Goal: Information Seeking & Learning: Learn about a topic

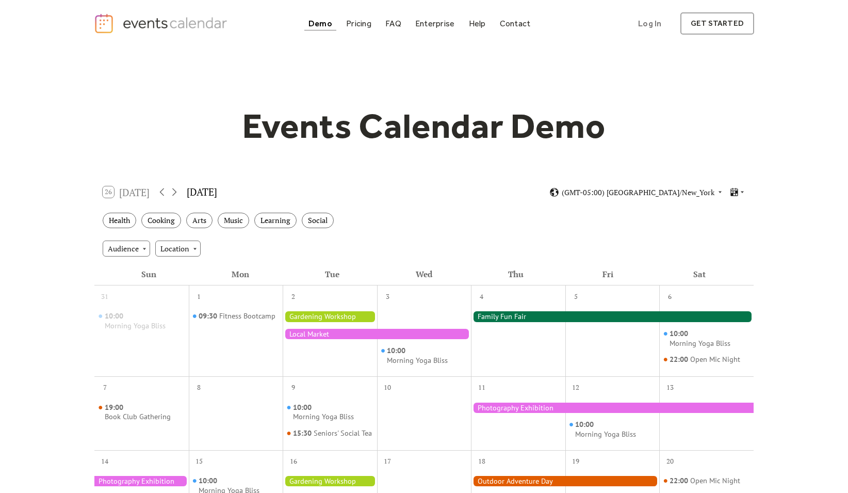
click at [43, 145] on div "Events Calendar Demo Loading the Events Calendar..." at bounding box center [424, 453] width 848 height 812
click at [364, 24] on div "Pricing" at bounding box center [358, 24] width 25 height 6
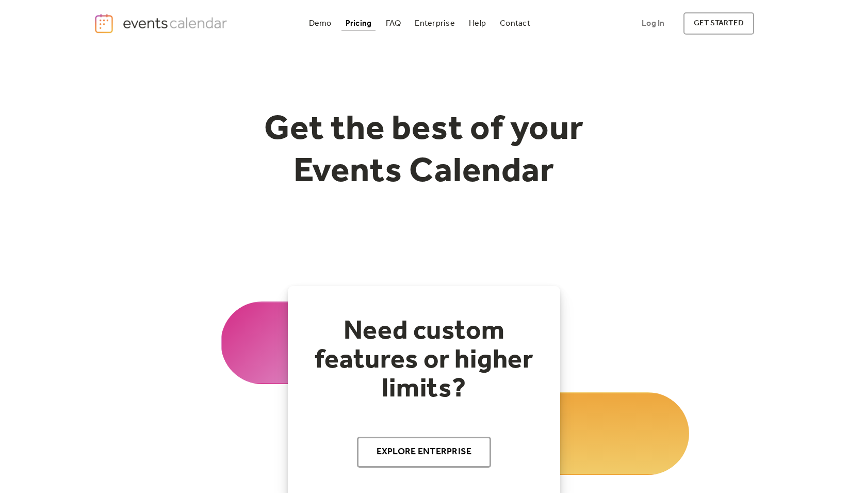
click at [271, 189] on h1 "Get the best of your Events Calendar" at bounding box center [424, 151] width 396 height 84
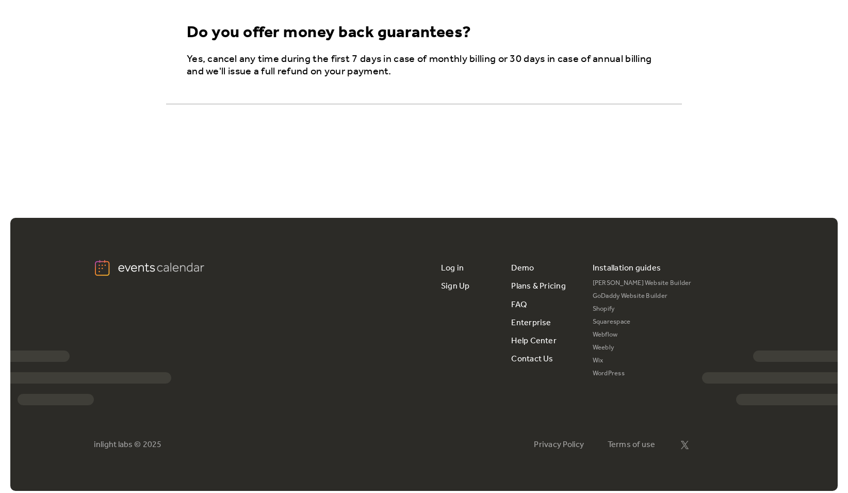
scroll to position [1889, 0]
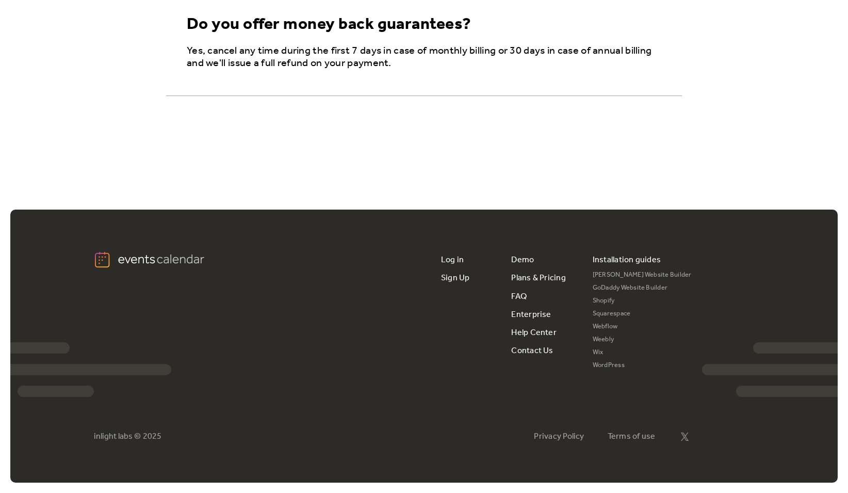
click at [610, 364] on link "WordPress" at bounding box center [642, 365] width 99 height 13
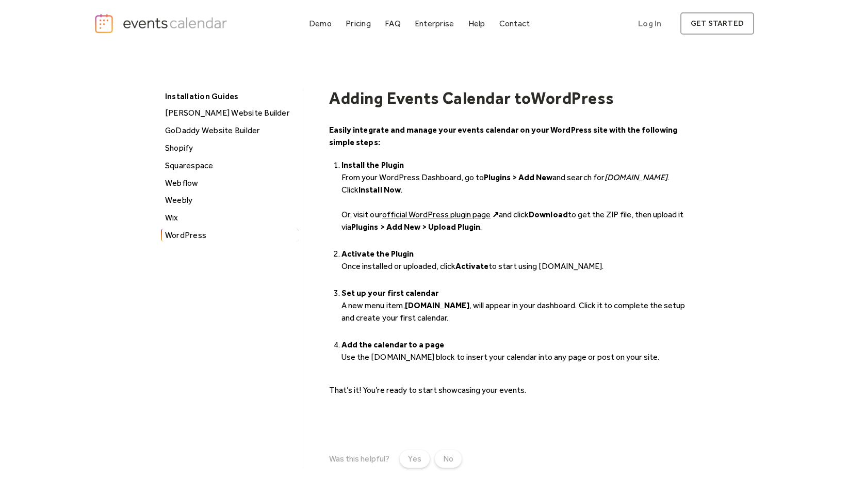
click at [289, 254] on div "Installation Guides Duda Website Builder GoDaddy Website Builder Shopify Square…" at bounding box center [231, 277] width 143 height 379
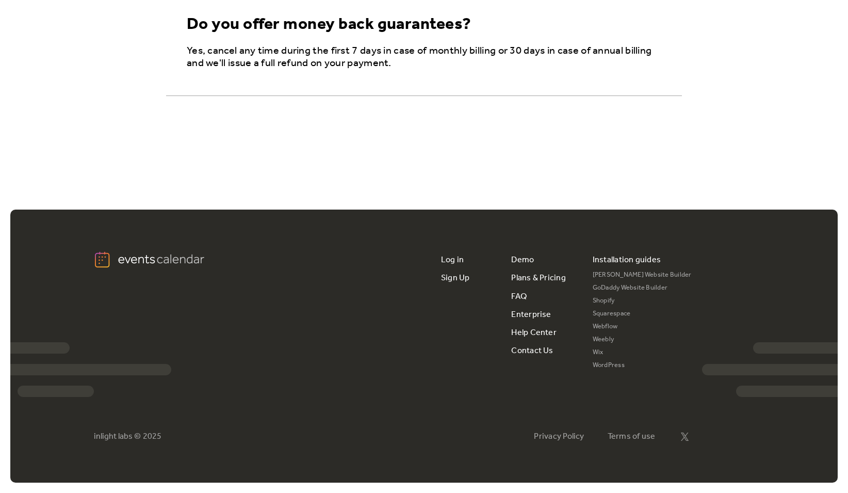
click at [621, 315] on link "Squarespace" at bounding box center [642, 313] width 99 height 13
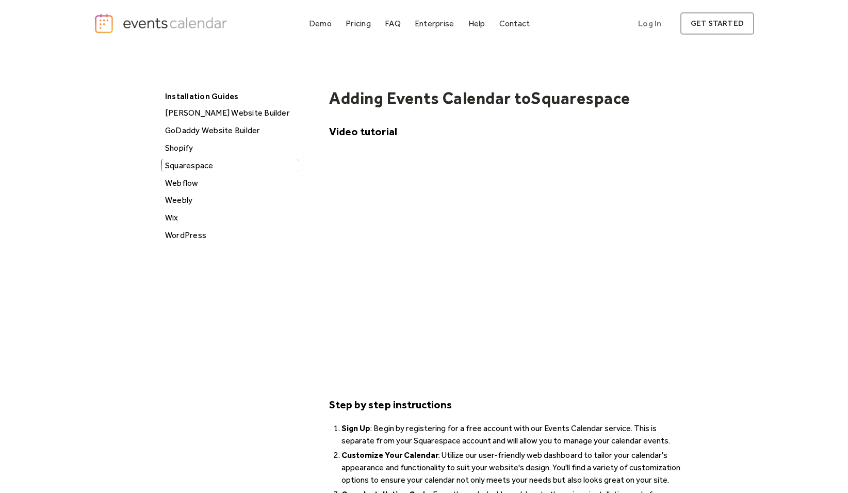
click at [312, 61] on div "Installation Guides Duda Website Builder GoDaddy Website Builder Shopify Square…" at bounding box center [424, 422] width 528 height 750
click at [314, 88] on div "Installation Guides Duda Website Builder GoDaddy Website Builder Shopify Square…" at bounding box center [424, 427] width 528 height 678
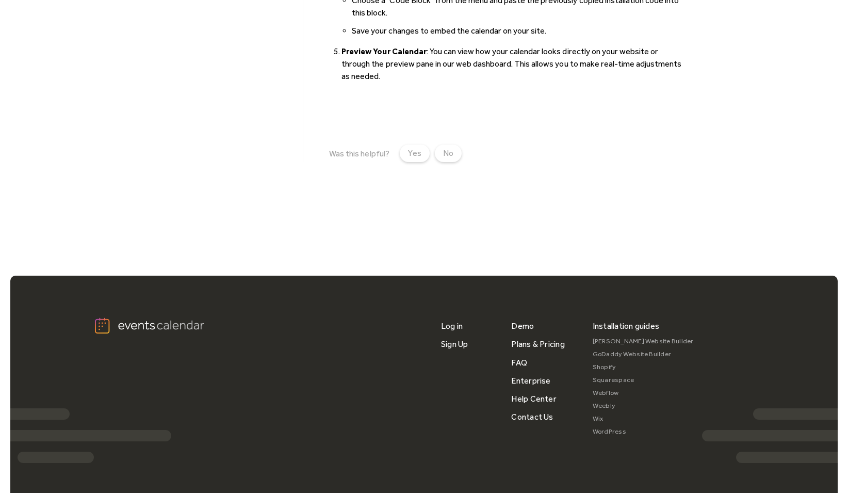
scroll to position [619, 0]
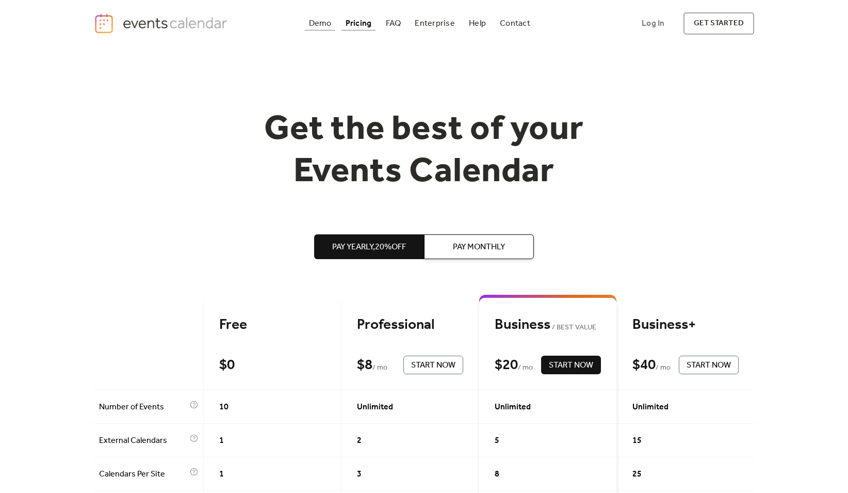
click at [313, 24] on div "Demo" at bounding box center [320, 24] width 23 height 6
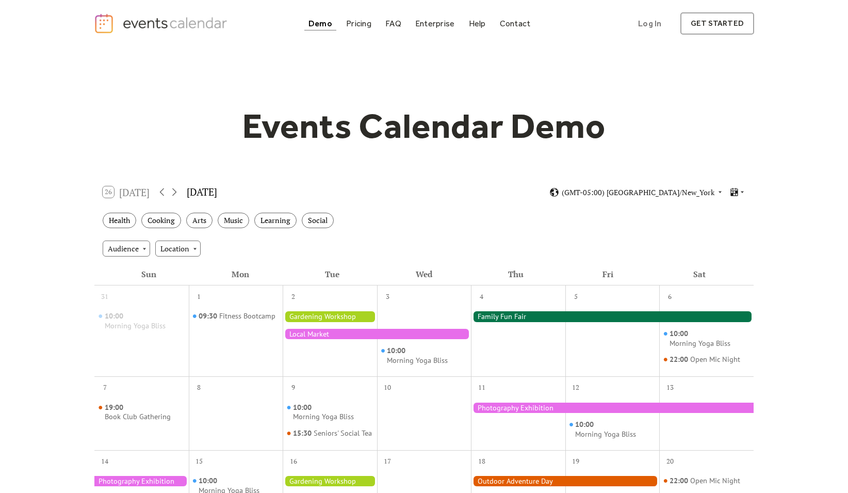
click at [67, 167] on div "Events Calendar Demo Loading the Events Calendar..." at bounding box center [424, 453] width 848 height 812
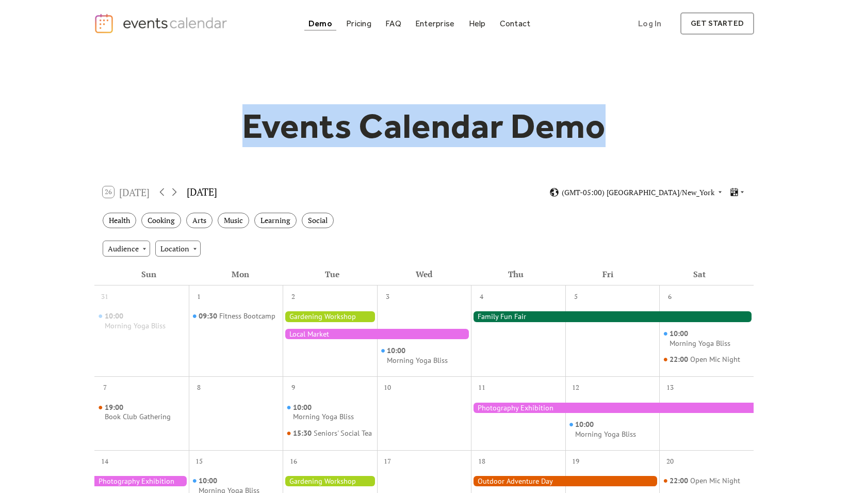
drag, startPoint x: 339, startPoint y: 56, endPoint x: 602, endPoint y: 136, distance: 274.8
click at [601, 135] on div "Events Calendar Demo Loading the Events Calendar..." at bounding box center [424, 453] width 660 height 812
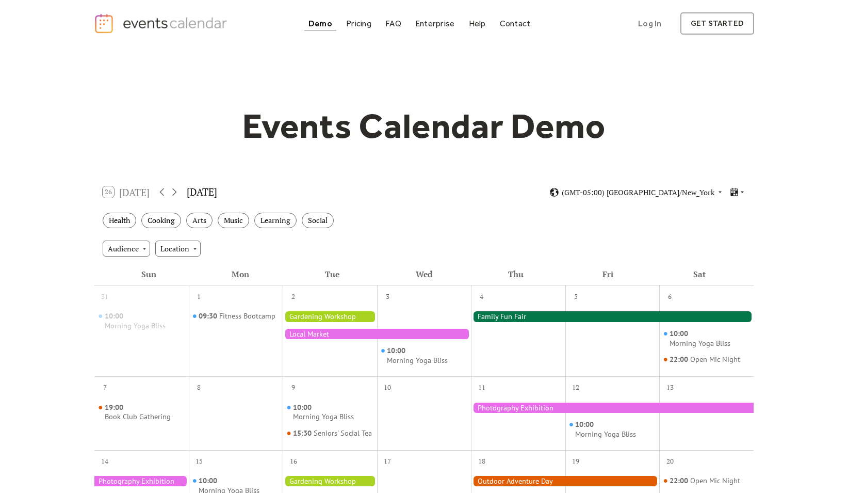
click at [598, 142] on h1 "Events Calendar Demo" at bounding box center [424, 126] width 396 height 42
click at [683, 193] on span "(GMT-05:00) [GEOGRAPHIC_DATA]/New_York" at bounding box center [638, 192] width 153 height 7
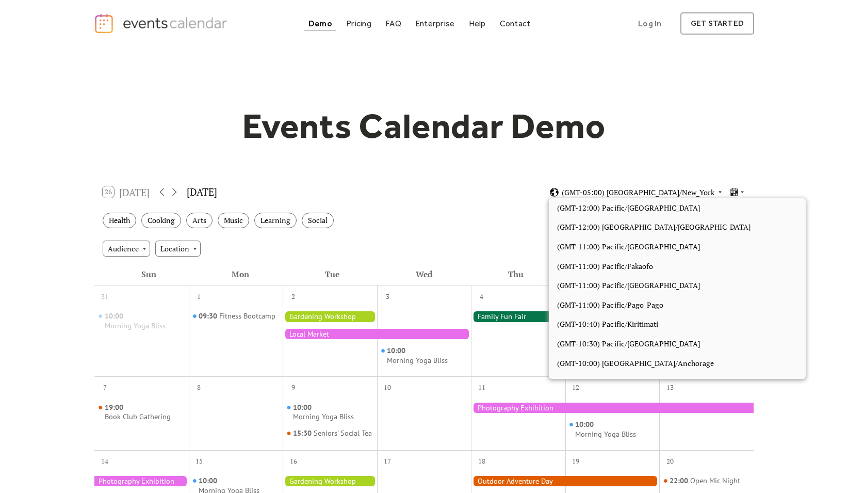
scroll to position [872, 0]
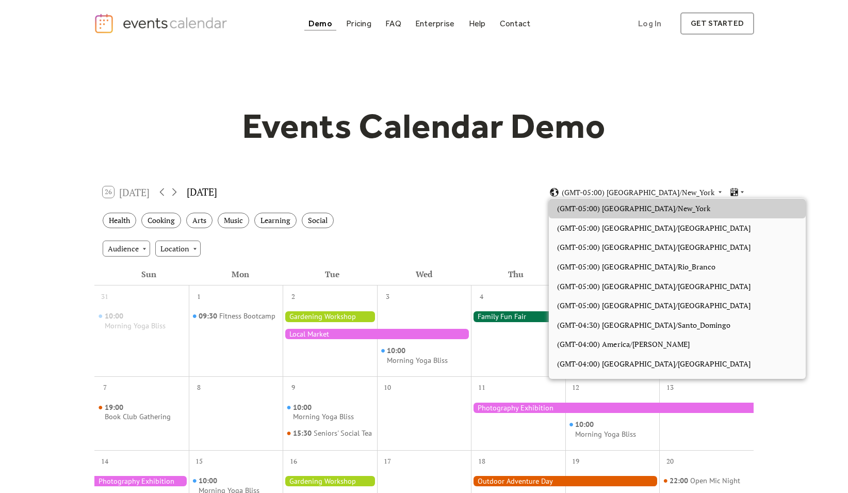
click at [716, 172] on div "Events Calendar Demo Loading the Events Calendar..." at bounding box center [424, 453] width 660 height 812
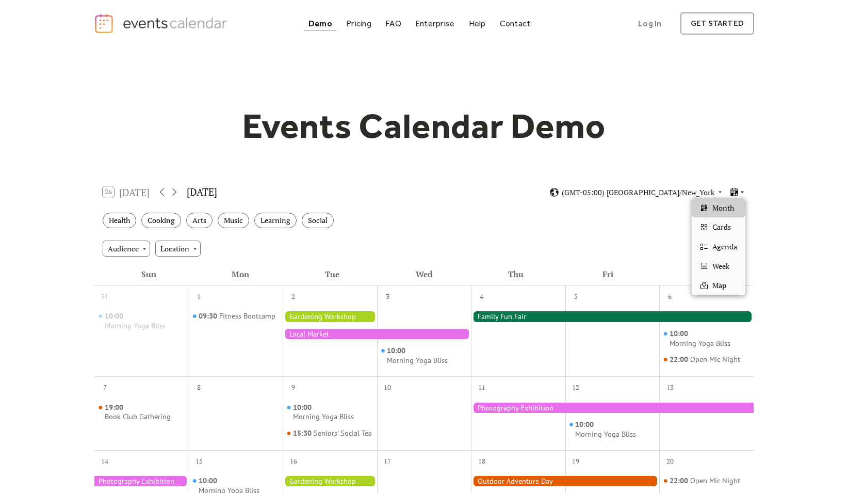
click at [735, 188] on icon at bounding box center [734, 192] width 10 height 10
click at [721, 225] on span "Cards" at bounding box center [721, 226] width 19 height 11
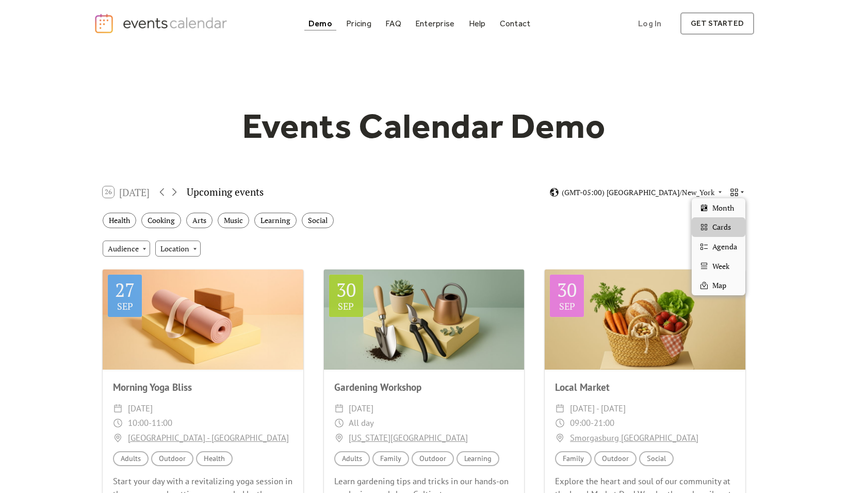
click at [734, 189] on icon at bounding box center [734, 192] width 10 height 10
click at [733, 205] on span "Month" at bounding box center [723, 207] width 22 height 11
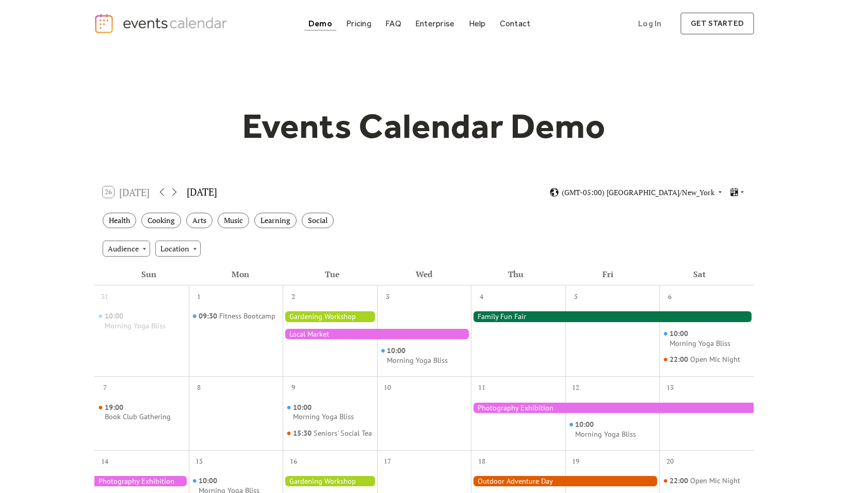
click at [482, 191] on div "26 [DATE] [DATE] (GMT-05:00) [GEOGRAPHIC_DATA]/New_York" at bounding box center [423, 191] width 659 height 27
click at [59, 133] on div "Events Calendar Demo Loading the Events Calendar..." at bounding box center [424, 453] width 848 height 812
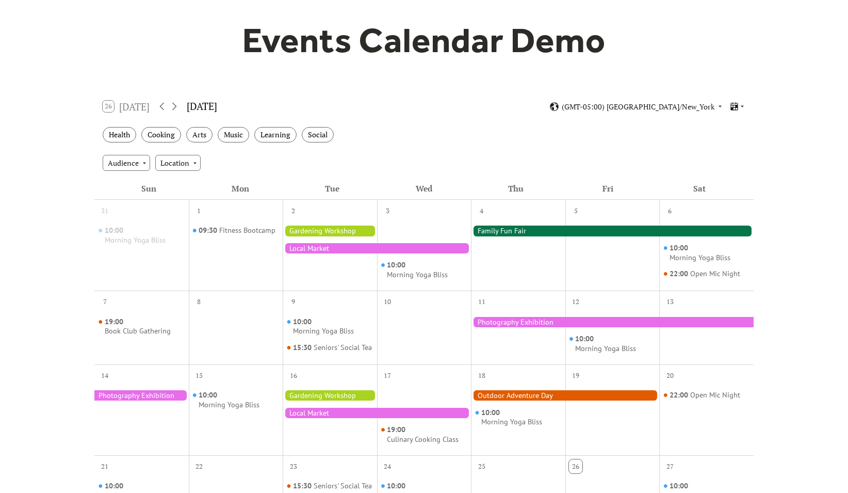
scroll to position [21, 0]
